Goal: Task Accomplishment & Management: Use online tool/utility

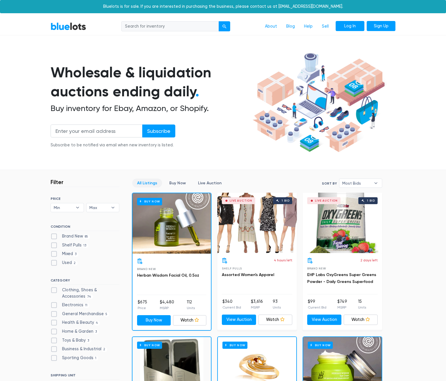
click at [345, 27] on link "Log In" at bounding box center [350, 26] width 29 height 10
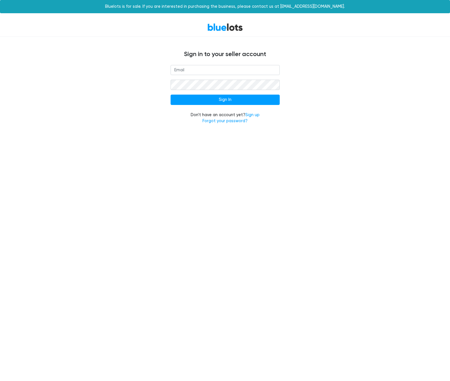
click at [189, 68] on input "email" at bounding box center [225, 70] width 109 height 10
click at [190, 71] on input "email" at bounding box center [225, 70] width 109 height 10
type input "mel@beambiance.com"
click at [171, 95] on input "Sign In" at bounding box center [225, 100] width 109 height 10
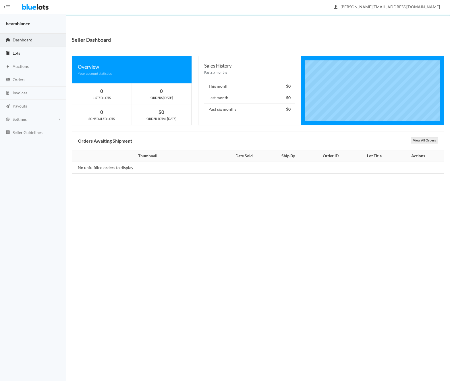
click at [18, 51] on span "Lots" at bounding box center [16, 53] width 7 height 5
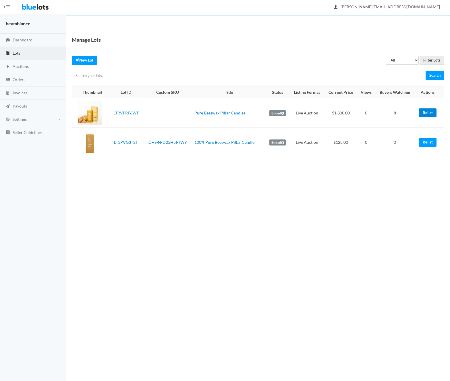
click at [427, 111] on link "Relist" at bounding box center [428, 112] width 18 height 9
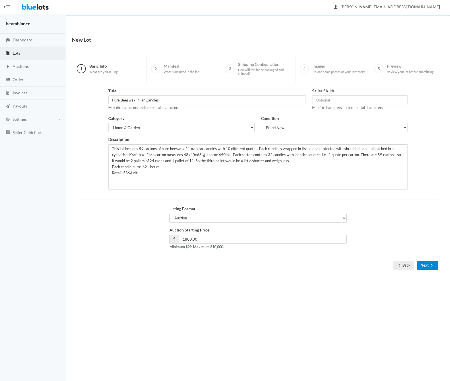
click at [427, 262] on button "Next" at bounding box center [428, 265] width 22 height 9
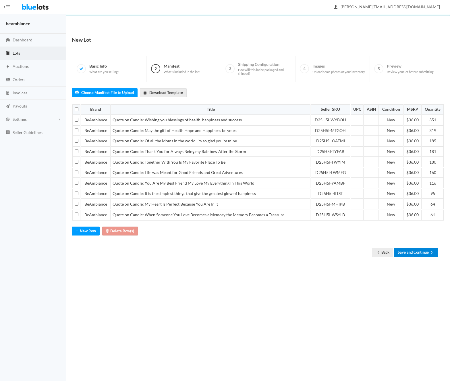
click at [416, 251] on button "Save and Continue" at bounding box center [416, 252] width 44 height 9
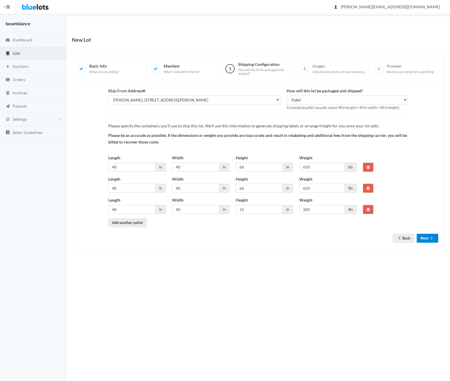
click at [422, 240] on button "Next" at bounding box center [428, 238] width 22 height 9
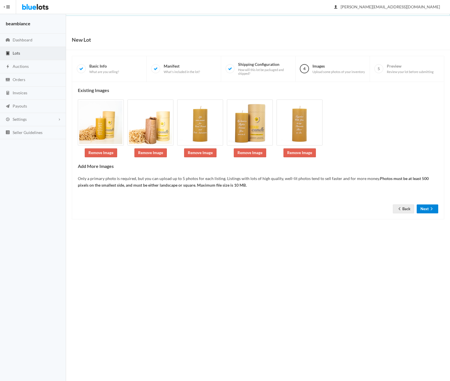
click at [426, 210] on button "Next" at bounding box center [428, 208] width 22 height 9
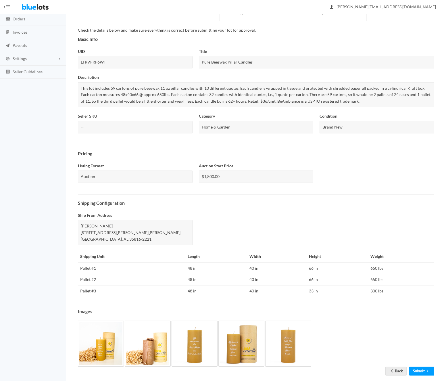
scroll to position [73, 0]
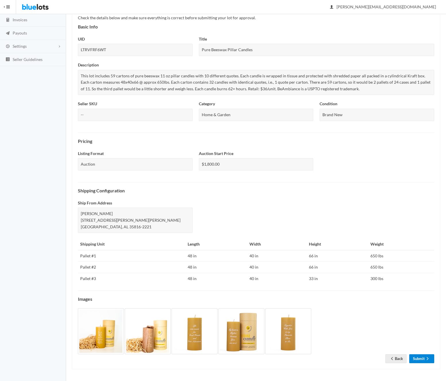
click at [420, 357] on link "Submit" at bounding box center [421, 358] width 25 height 9
